Goal: Transaction & Acquisition: Purchase product/service

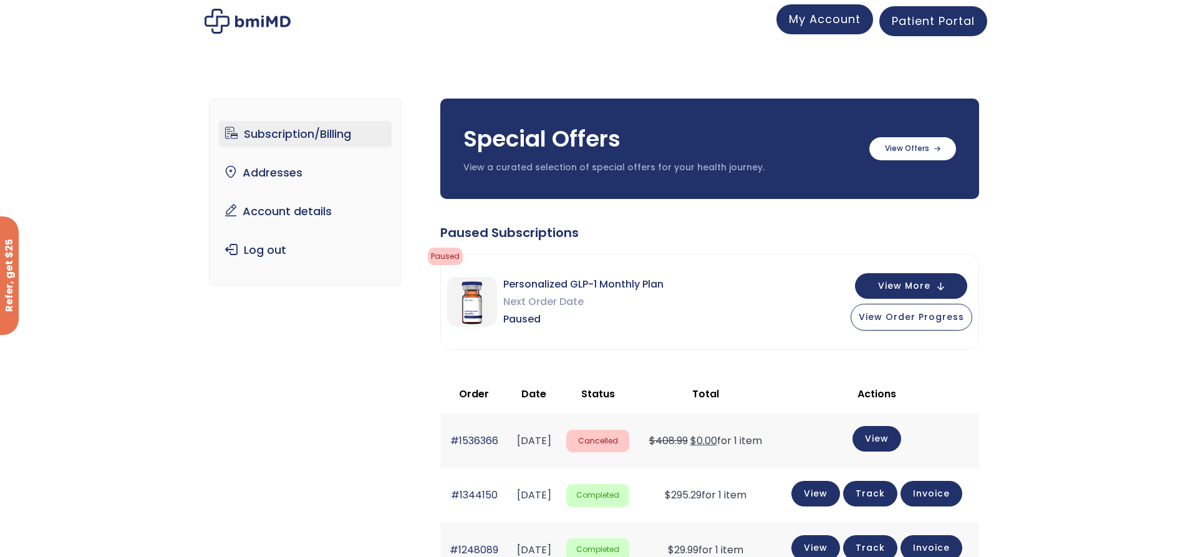
click at [837, 26] on span "My Account" at bounding box center [825, 19] width 72 height 16
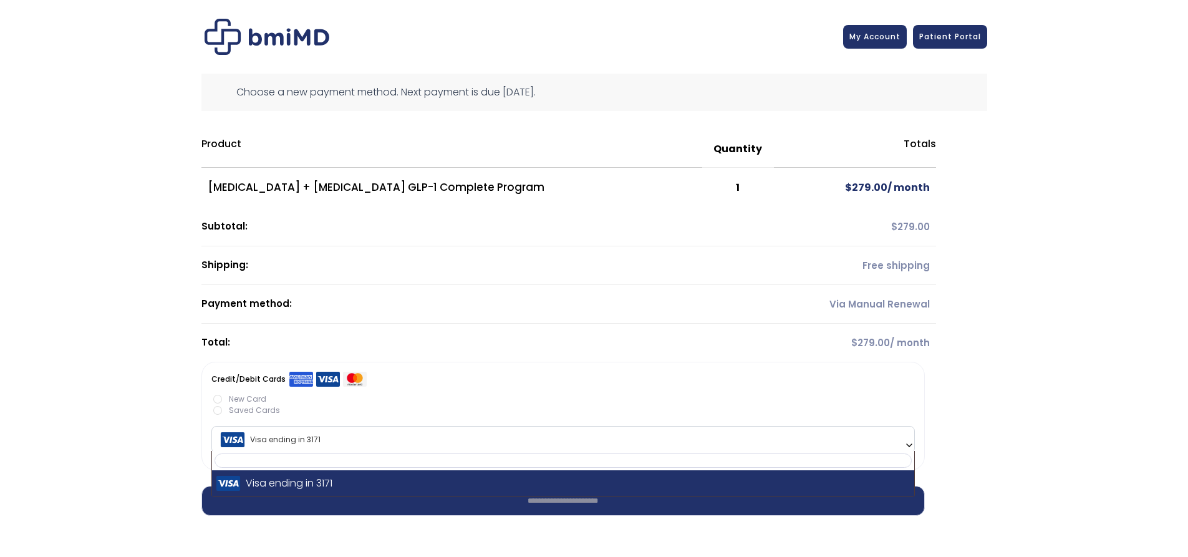
click at [910, 442] on b at bounding box center [910, 445] width 10 height 10
click at [430, 464] on input "text" at bounding box center [563, 461] width 697 height 14
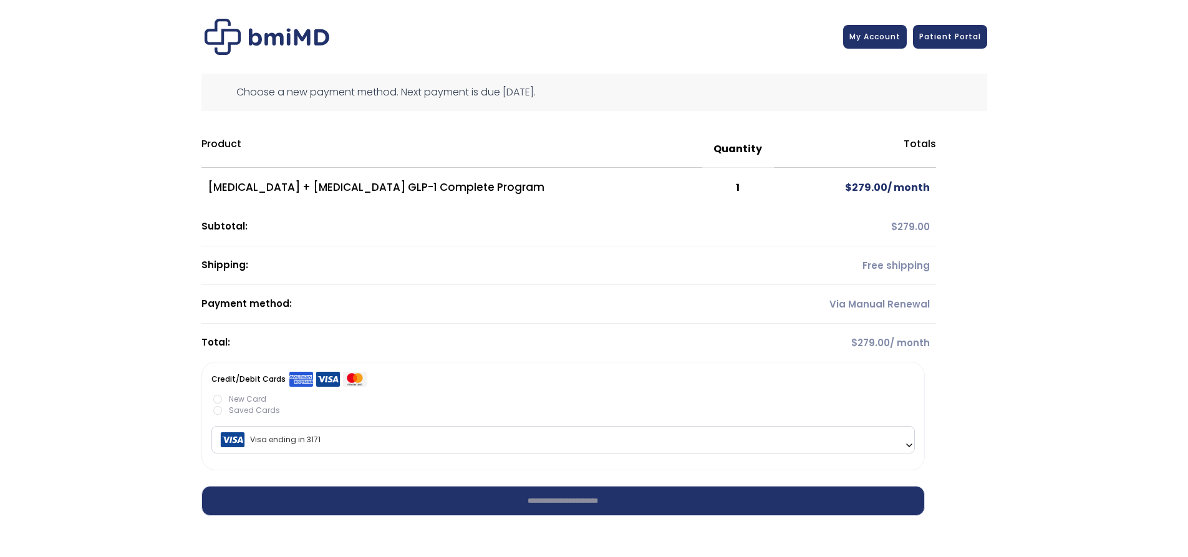
click at [218, 396] on label "New Card" at bounding box center [563, 399] width 704 height 11
